Goal: Information Seeking & Learning: Learn about a topic

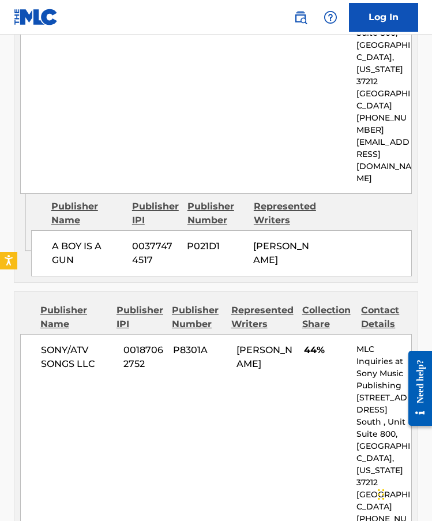
scroll to position [1807, 0]
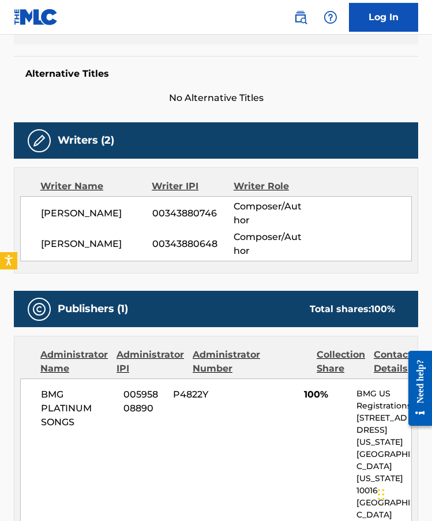
scroll to position [226, 0]
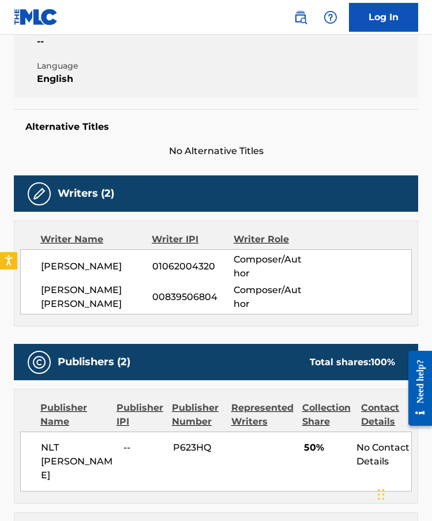
scroll to position [188, 0]
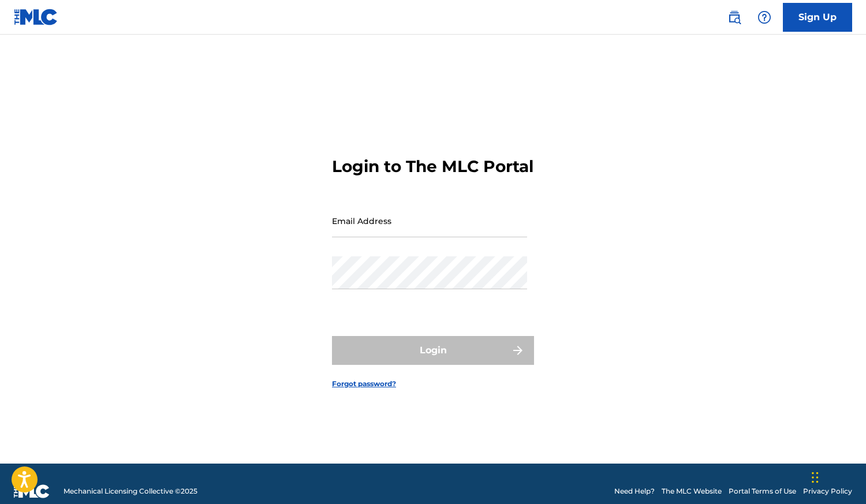
click at [538, 113] on div "Login to The MLC Portal Email Address Password Login Forgot password?" at bounding box center [433, 263] width 808 height 400
